Goal: Task Accomplishment & Management: Manage account settings

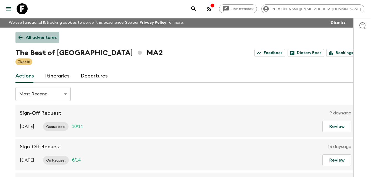
click at [20, 37] on icon at bounding box center [20, 38] width 6 height 6
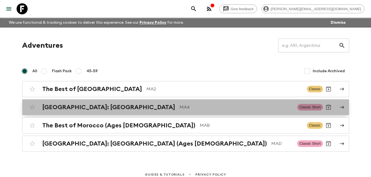
click at [81, 109] on h2 "[GEOGRAPHIC_DATA]: [GEOGRAPHIC_DATA]" at bounding box center [108, 107] width 133 height 7
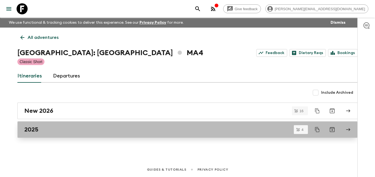
click at [37, 130] on h2 "2025" at bounding box center [31, 129] width 14 height 7
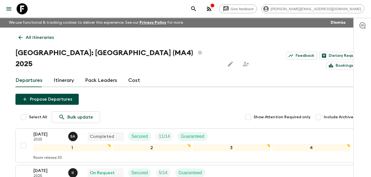
click at [0, 150] on html "Give feedback [PERSON_NAME][EMAIL_ADDRESS][DOMAIN_NAME] We use functional & tra…" at bounding box center [185, 161] width 371 height 323
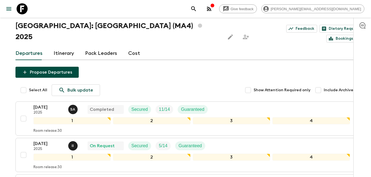
scroll to position [33, 0]
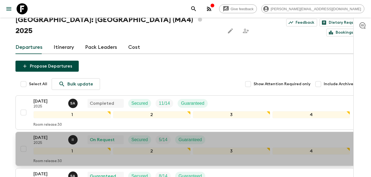
click at [43, 135] on p "[DATE]" at bounding box center [48, 138] width 30 height 7
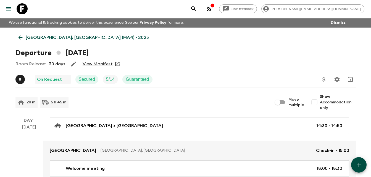
click at [101, 65] on link "View Manifest" at bounding box center [98, 64] width 30 height 6
